Goal: Transaction & Acquisition: Purchase product/service

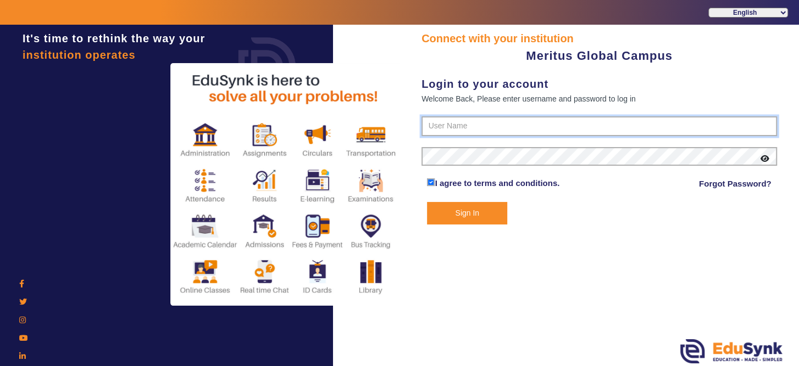
type input "8593852575"
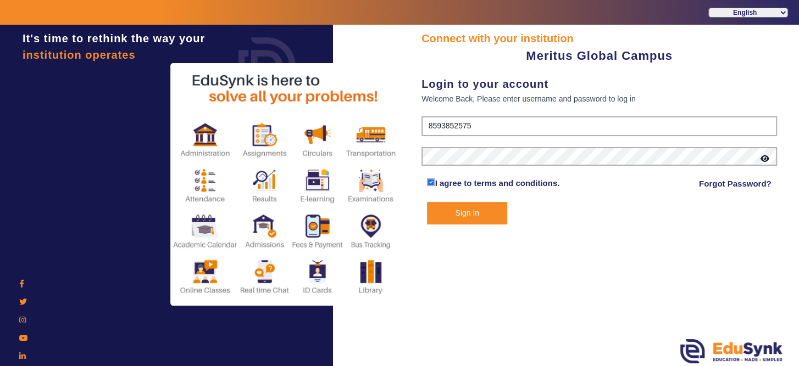
click at [484, 218] on button "Sign In" at bounding box center [467, 213] width 80 height 23
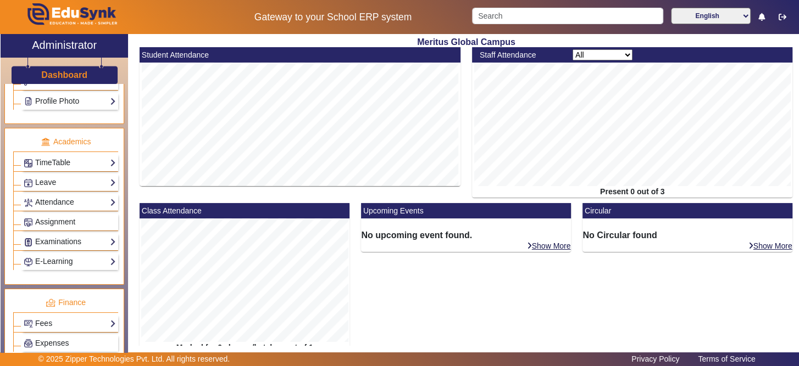
scroll to position [376, 0]
click at [77, 317] on link "Fees" at bounding box center [70, 322] width 92 height 13
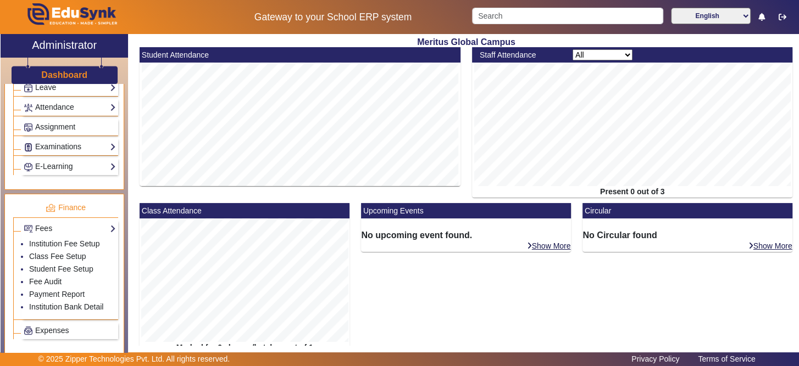
scroll to position [475, 0]
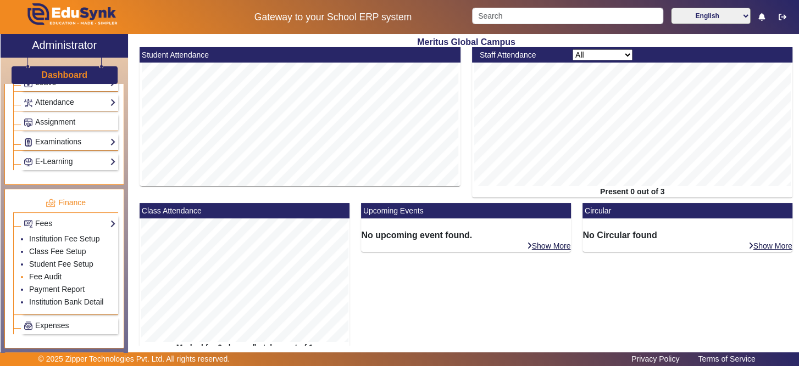
click at [53, 272] on link "Fee Audit" at bounding box center [45, 276] width 32 height 9
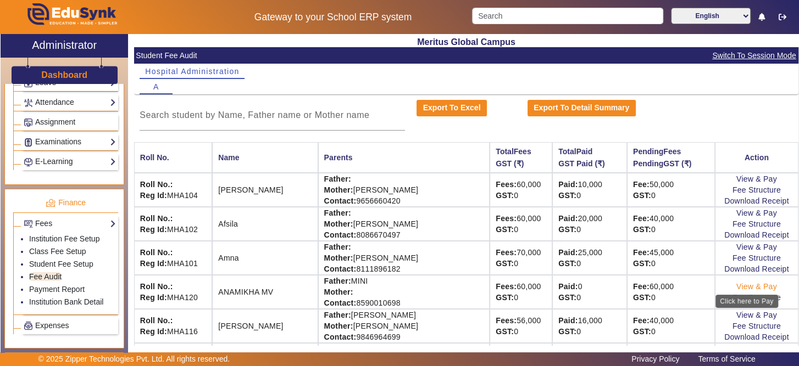
click at [736, 285] on link "View & Pay" at bounding box center [756, 286] width 41 height 9
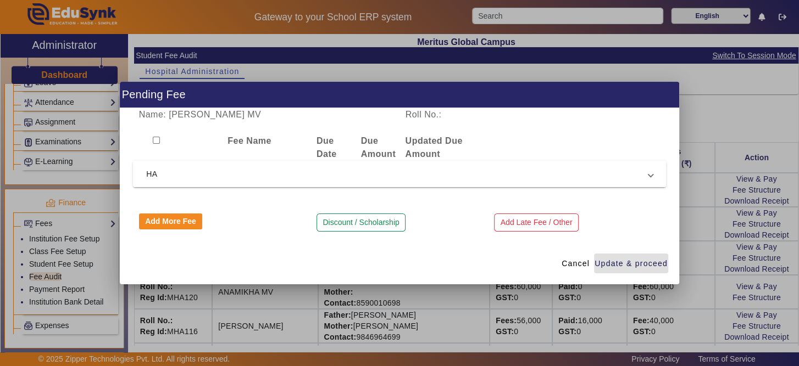
click at [325, 179] on span "HA" at bounding box center [397, 174] width 502 height 13
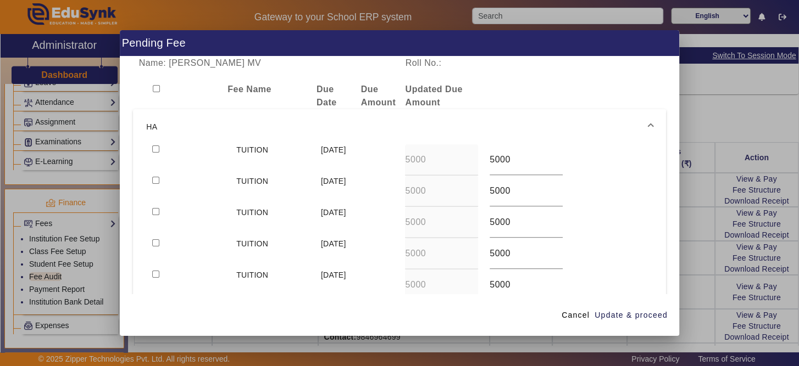
click at [154, 244] on input "checkbox" at bounding box center [155, 242] width 7 height 7
checkbox input "true"
click at [522, 231] on div "5000" at bounding box center [525, 222] width 73 height 31
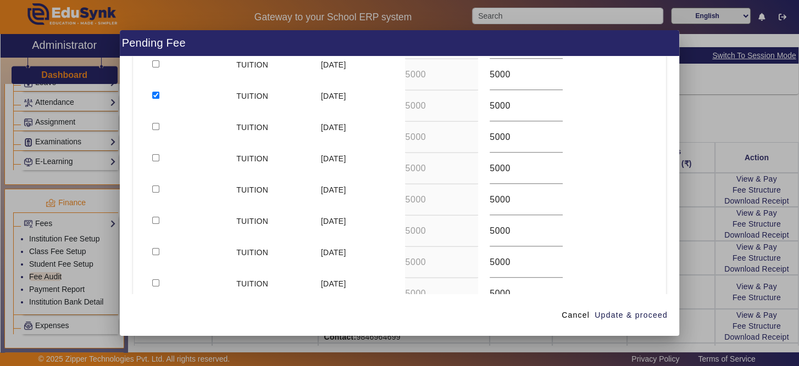
scroll to position [145, 0]
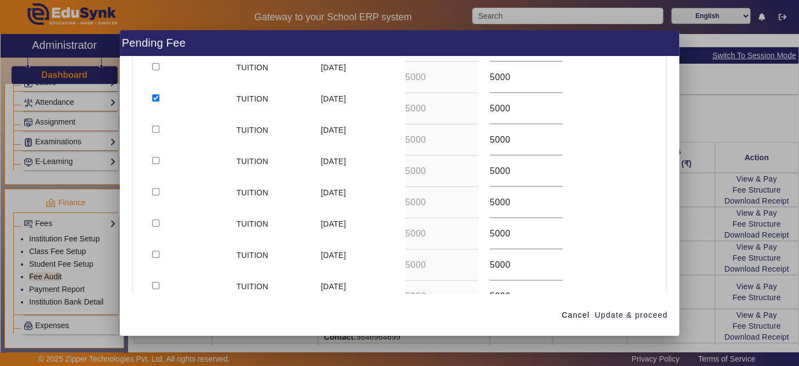
click at [668, 185] on div "Name: ANAMIKHA MV Roll No.: Fee Name Due Date Due Amount Updated Due Amount HA …" at bounding box center [399, 176] width 559 height 238
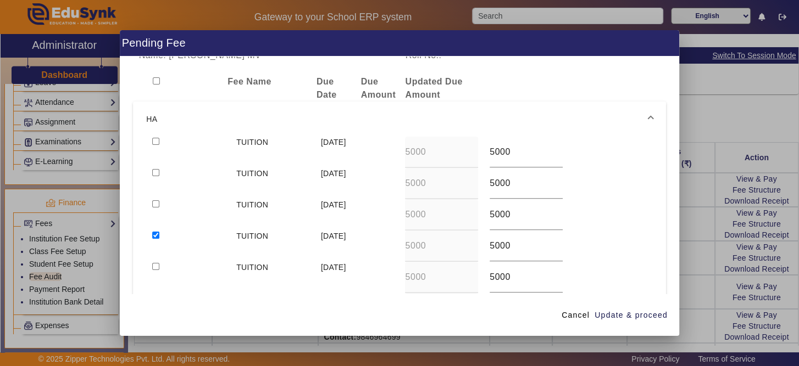
scroll to position [0, 0]
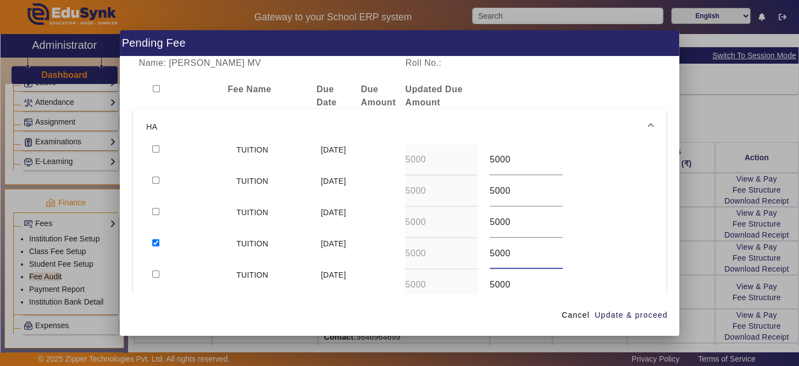
click at [505, 257] on input "5000" at bounding box center [525, 253] width 73 height 13
type input "5"
type input "7000"
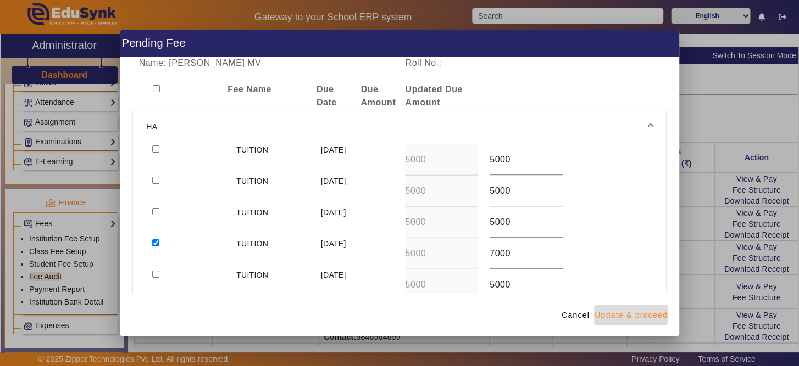
click at [629, 315] on span "Update & proceed" at bounding box center [630, 316] width 73 height 12
type input "7000"
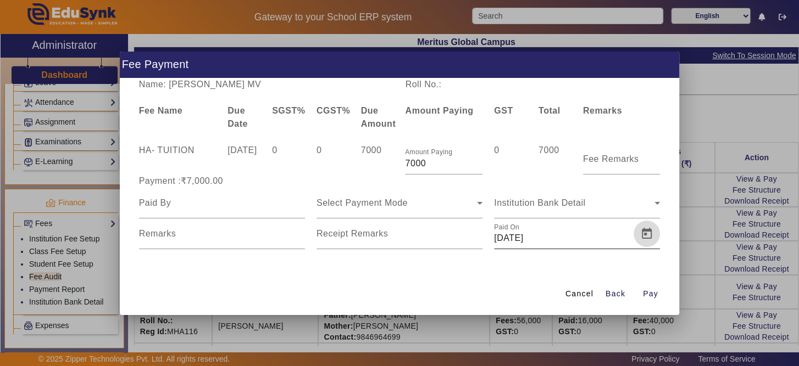
click at [639, 243] on span "Open calendar" at bounding box center [646, 234] width 26 height 26
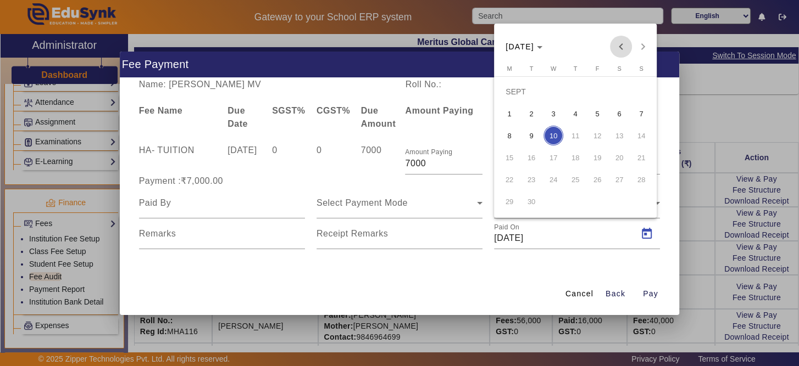
click at [622, 53] on span "Previous month" at bounding box center [621, 47] width 22 height 22
click at [613, 185] on span "30" at bounding box center [619, 180] width 20 height 20
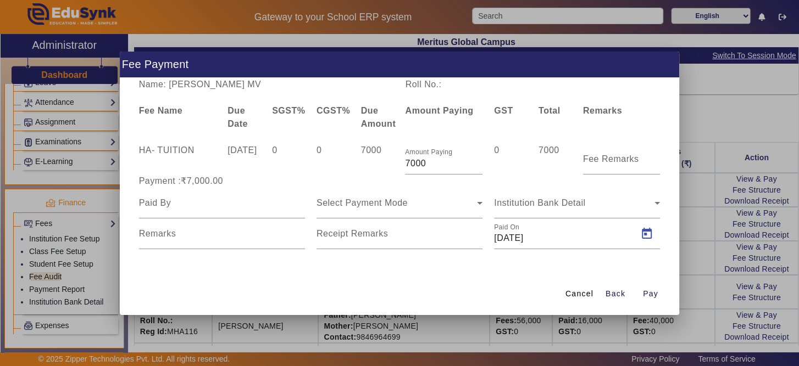
type input "30/08/2025"
click at [221, 204] on input at bounding box center [222, 203] width 166 height 13
type input "a"
type input "ANAMIKA"
click at [479, 200] on icon at bounding box center [479, 203] width 13 height 13
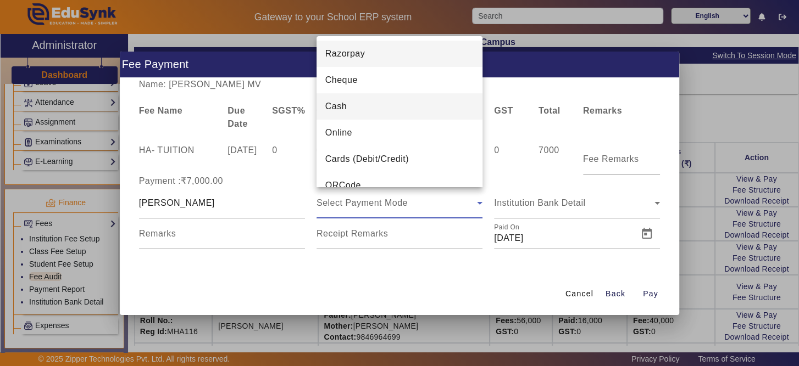
click at [441, 113] on mat-option "Cash" at bounding box center [399, 106] width 166 height 26
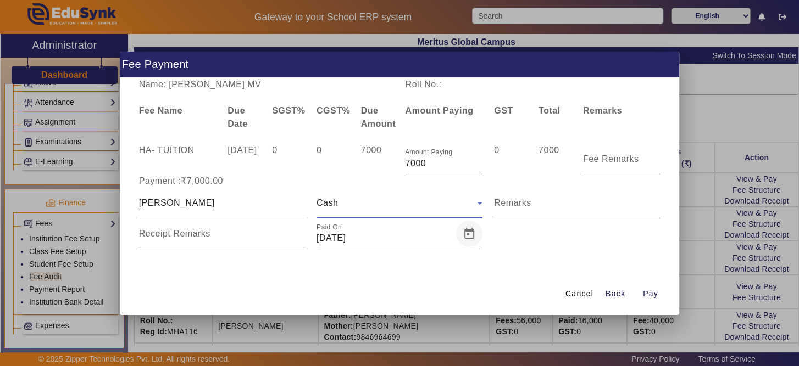
click at [471, 243] on span "Open calendar" at bounding box center [469, 234] width 26 height 26
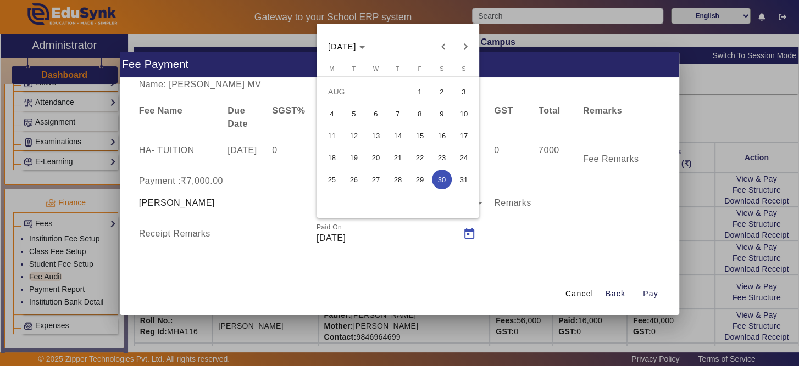
click at [452, 266] on div at bounding box center [399, 183] width 799 height 366
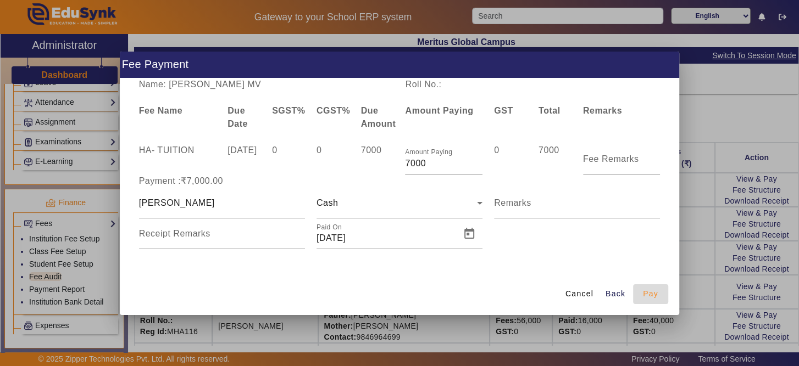
click at [649, 289] on span "Pay" at bounding box center [650, 294] width 15 height 12
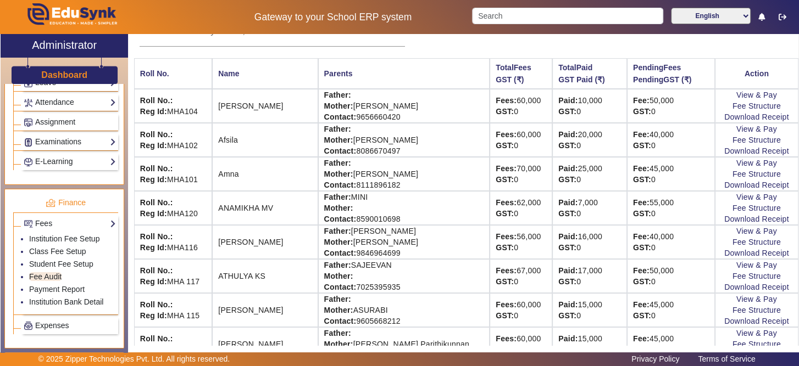
scroll to position [86, 0]
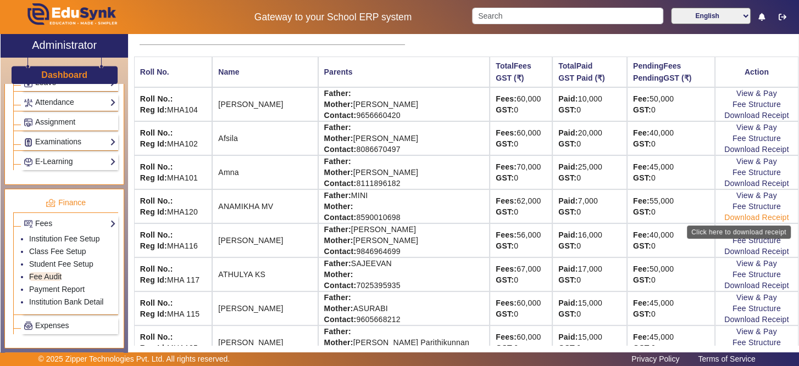
click at [736, 219] on link "Download Receipt" at bounding box center [756, 217] width 65 height 9
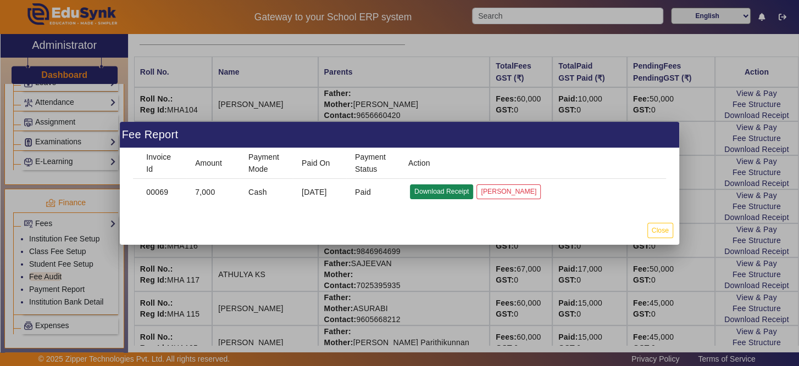
click at [439, 187] on button "Download Receipt" at bounding box center [441, 192] width 63 height 15
click at [662, 236] on button "Close" at bounding box center [660, 230] width 26 height 15
